Goal: Information Seeking & Learning: Learn about a topic

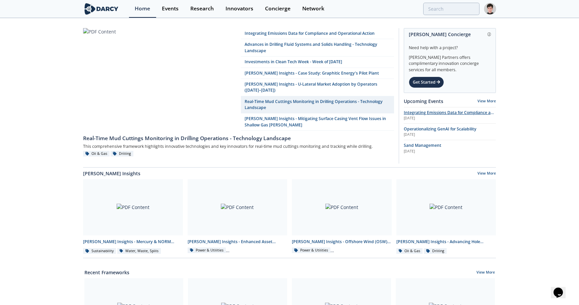
click at [411, 112] on span "Integrating Emissions Data for Compliance and Operational Action" at bounding box center [450, 116] width 92 height 12
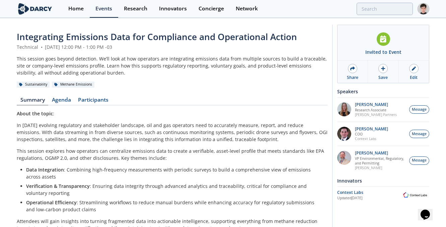
click at [218, 97] on div "Integrating Emissions Data for Compliance and Operational Action Technical • [D…" at bounding box center [172, 201] width 311 height 342
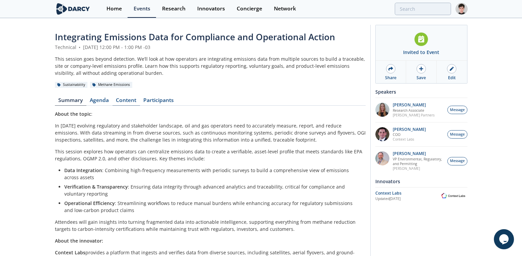
click at [126, 103] on link "Content" at bounding box center [126, 101] width 27 height 8
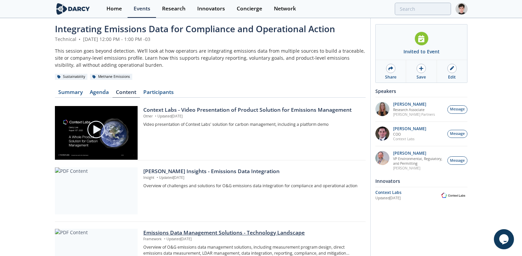
scroll to position [8, 0]
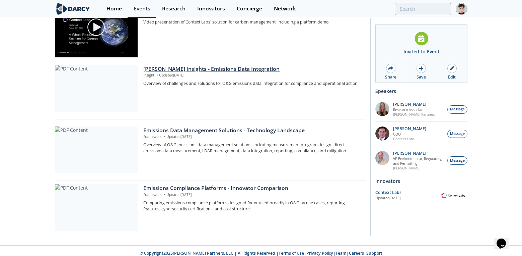
scroll to position [115, 0]
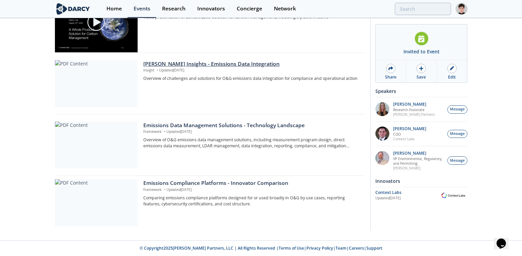
click at [212, 65] on div "[PERSON_NAME] Insights - Emissions Data Integration" at bounding box center [251, 64] width 217 height 8
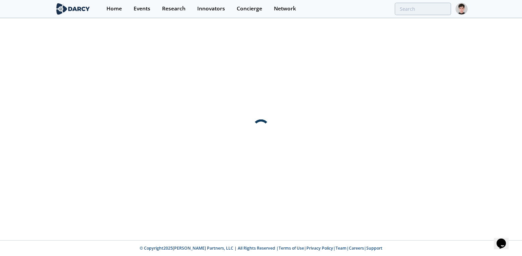
scroll to position [0, 0]
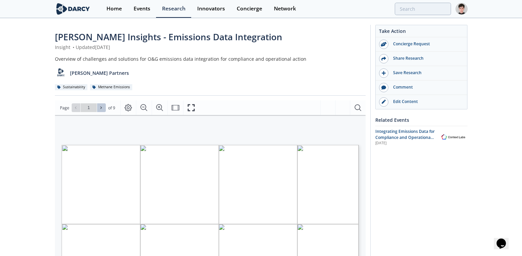
click at [101, 108] on icon at bounding box center [101, 107] width 4 height 4
type input "2"
click at [101, 108] on icon at bounding box center [101, 107] width 4 height 4
type input "3"
click at [101, 108] on icon at bounding box center [101, 107] width 4 height 4
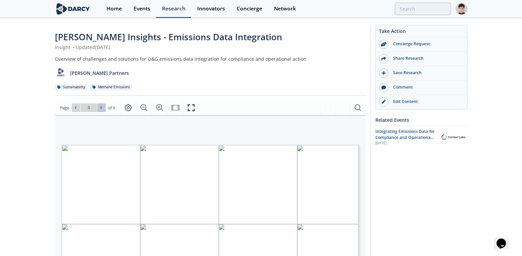
type input "4"
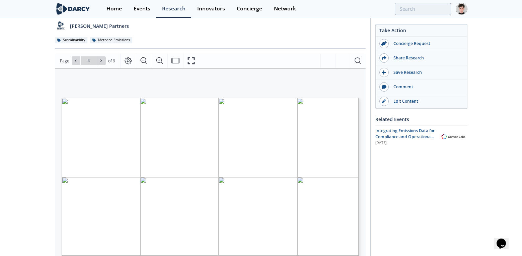
scroll to position [57, 0]
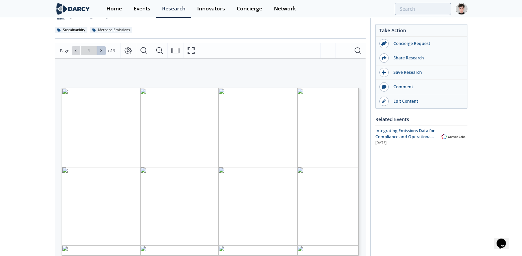
click at [104, 50] on button at bounding box center [101, 50] width 9 height 9
click at [79, 51] on button at bounding box center [76, 50] width 9 height 9
click at [102, 49] on icon at bounding box center [101, 51] width 4 height 4
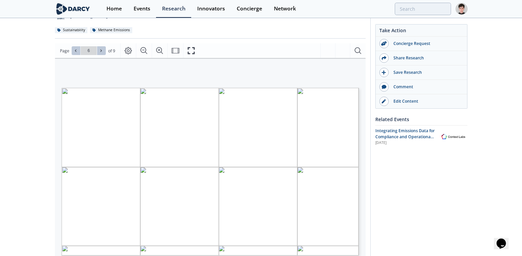
type input "7"
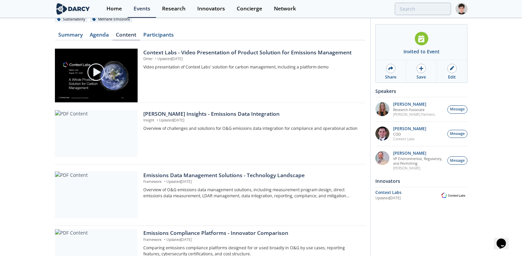
scroll to position [61, 0]
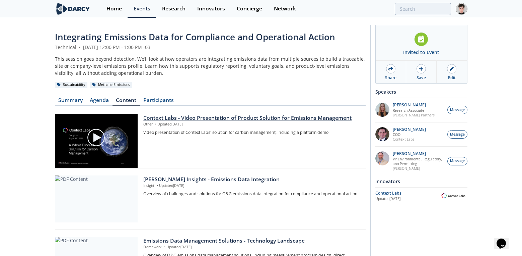
click at [61, 134] on div at bounding box center [96, 138] width 75 height 38
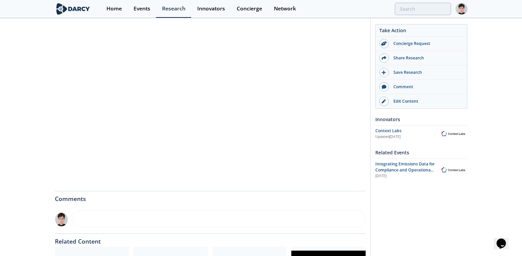
scroll to position [123, 0]
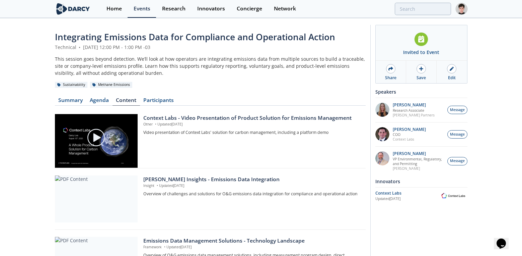
click at [23, 122] on div "Integrating Emissions Data for Compliance and Operational Action Technical • [D…" at bounding box center [261, 187] width 522 height 336
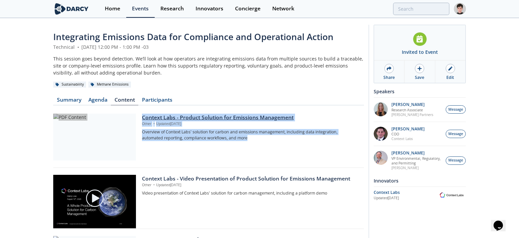
click at [241, 140] on p "Overview of Context Labs' solution for carbon and emissions management, includi…" at bounding box center [250, 135] width 217 height 12
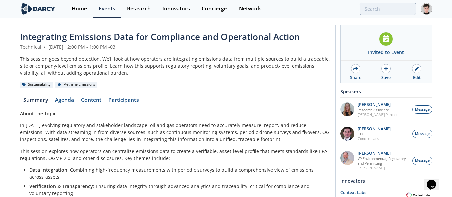
click at [90, 101] on link "Content" at bounding box center [91, 101] width 27 height 8
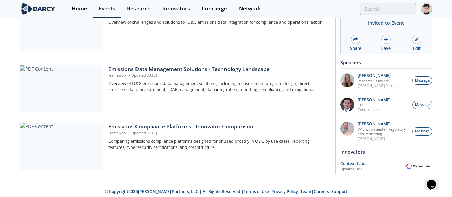
scroll to position [235, 0]
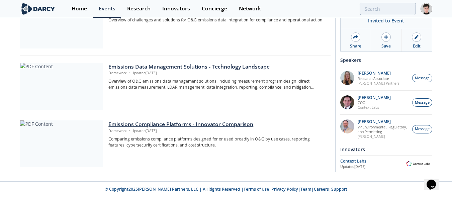
click at [70, 144] on div at bounding box center [61, 144] width 83 height 47
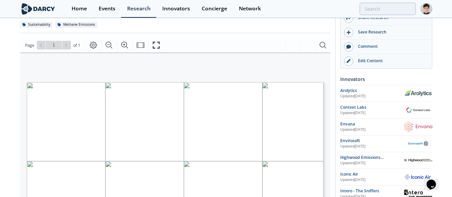
scroll to position [71, 0]
